Goal: Task Accomplishment & Management: Use online tool/utility

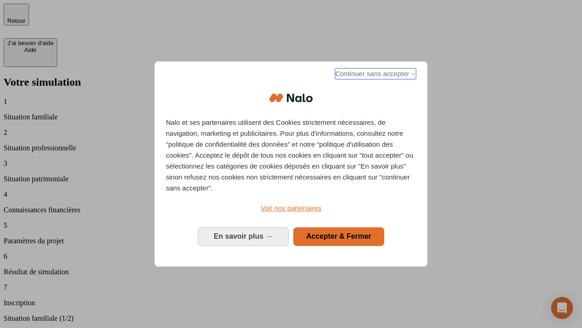
click at [375, 75] on span "Continuer sans accepter →" at bounding box center [375, 73] width 81 height 11
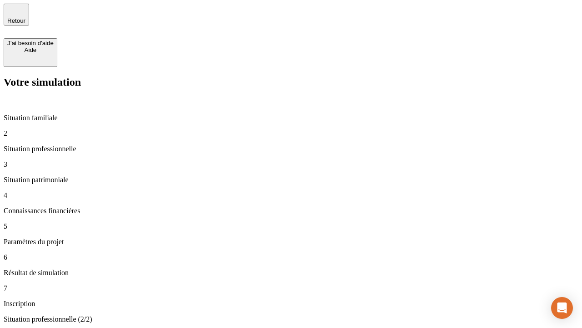
type input "30 000"
type input "0"
type input "1 000"
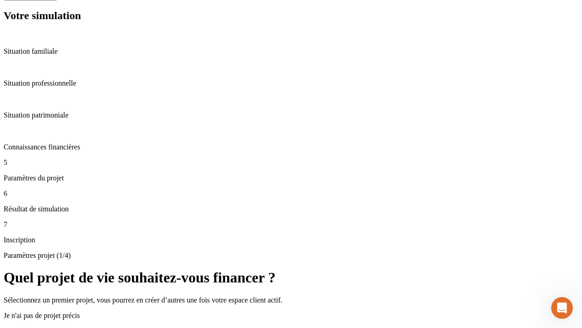
scroll to position [332, 0]
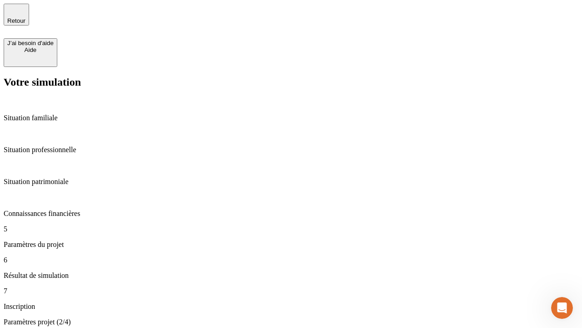
type input "40"
type input "200 000"
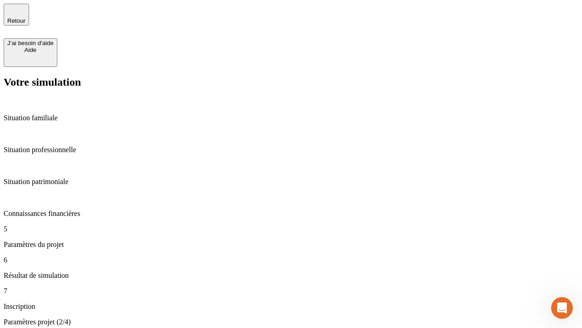
type input "640"
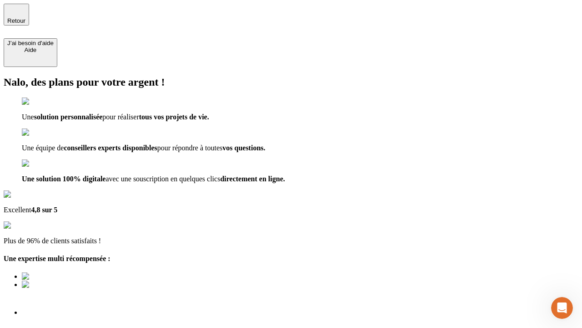
type input "[EMAIL_ADDRESS][DOMAIN_NAME]"
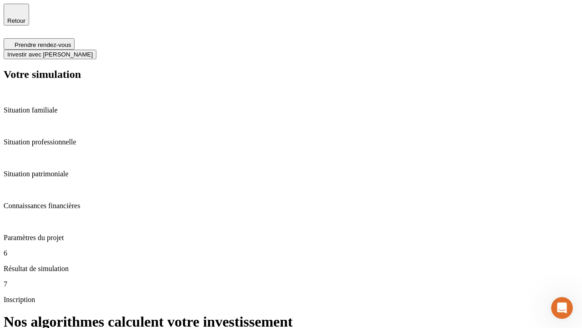
scroll to position [4, 0]
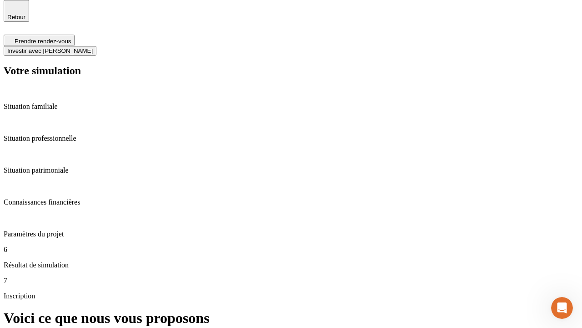
click at [93, 47] on span "Investir avec [PERSON_NAME]" at bounding box center [50, 50] width 86 height 7
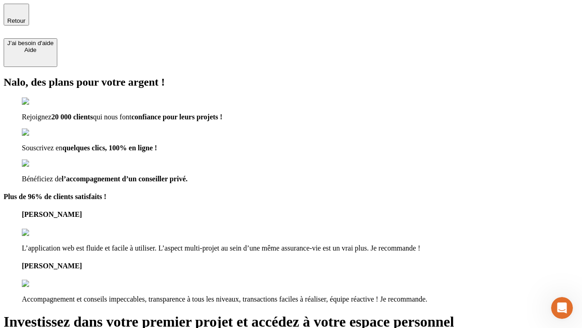
type input "abc"
